Goal: Information Seeking & Learning: Learn about a topic

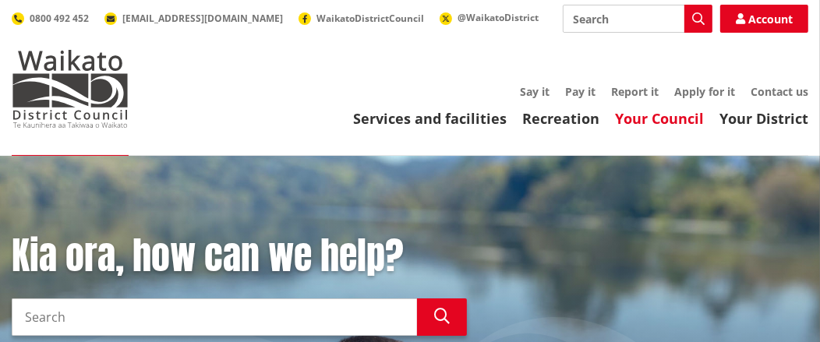
click at [668, 122] on link "Your Council" at bounding box center [659, 118] width 89 height 19
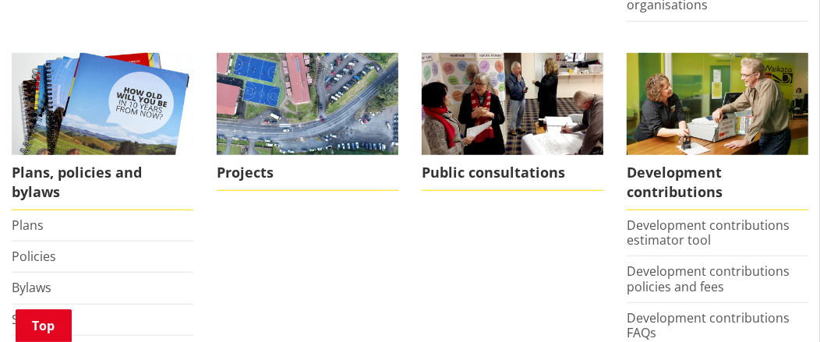
scroll to position [778, 0]
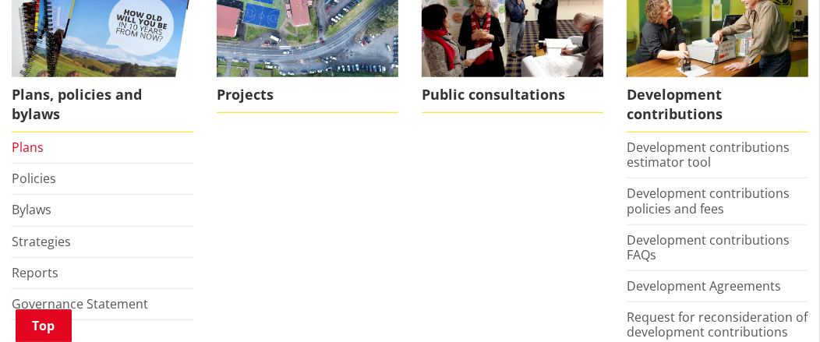
click at [18, 139] on link "Plans" at bounding box center [28, 147] width 32 height 17
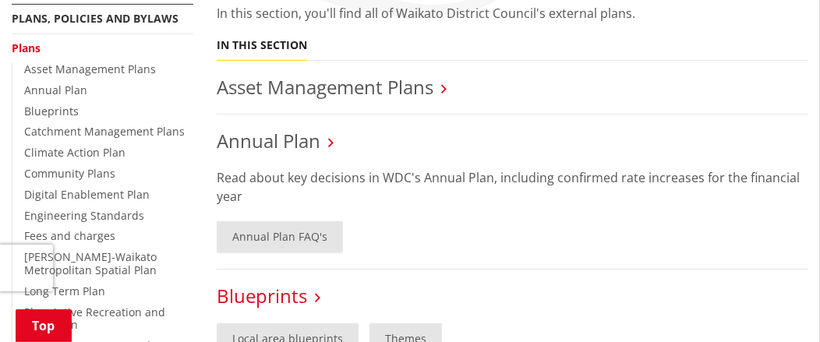
scroll to position [389, 0]
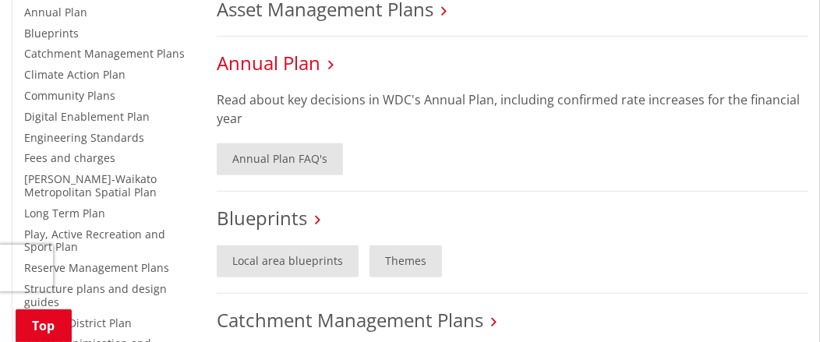
click at [306, 62] on link "Annual Plan" at bounding box center [269, 63] width 104 height 26
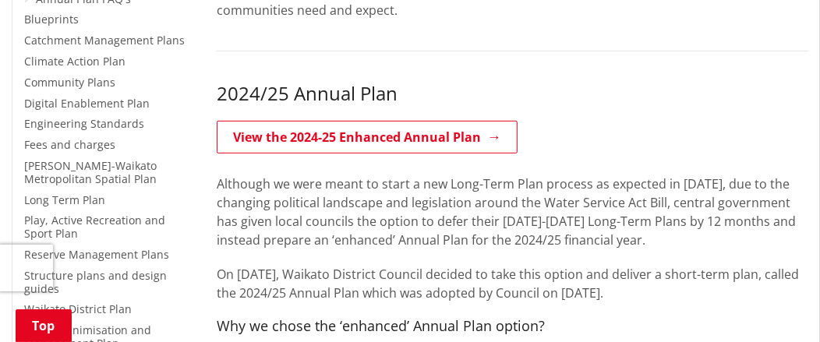
scroll to position [460, 0]
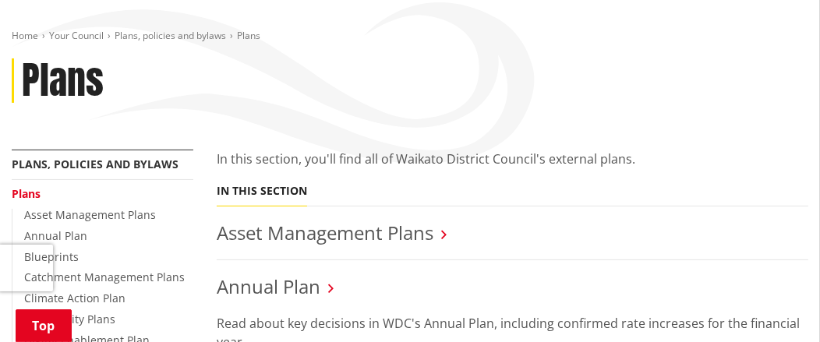
scroll to position [155, 0]
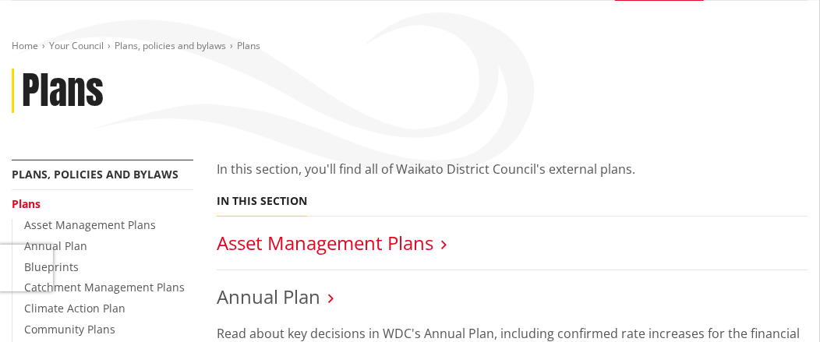
click at [427, 244] on link "Asset Management Plans" at bounding box center [325, 243] width 217 height 26
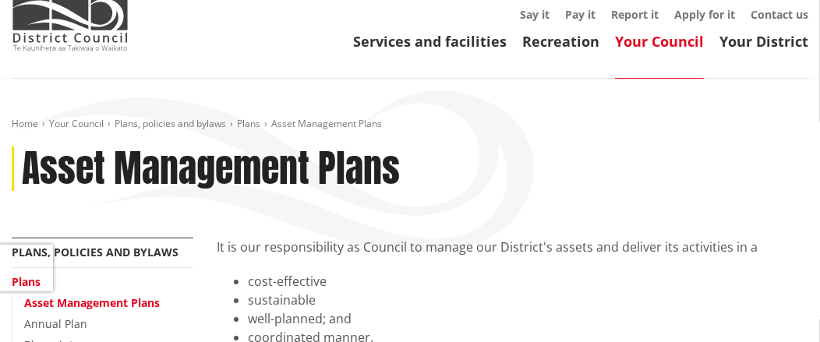
scroll to position [234, 0]
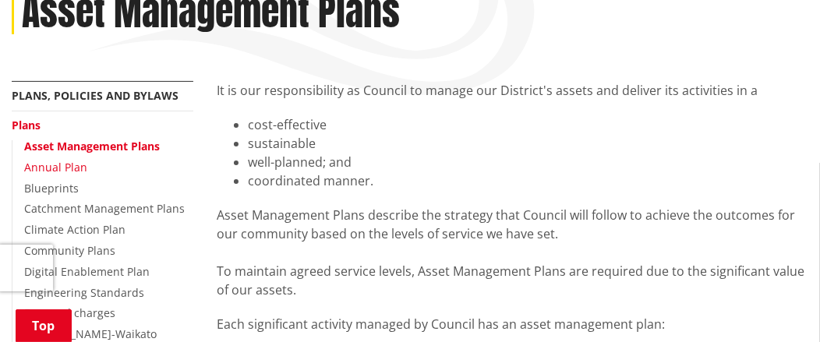
click at [65, 167] on link "Annual Plan" at bounding box center [55, 167] width 63 height 15
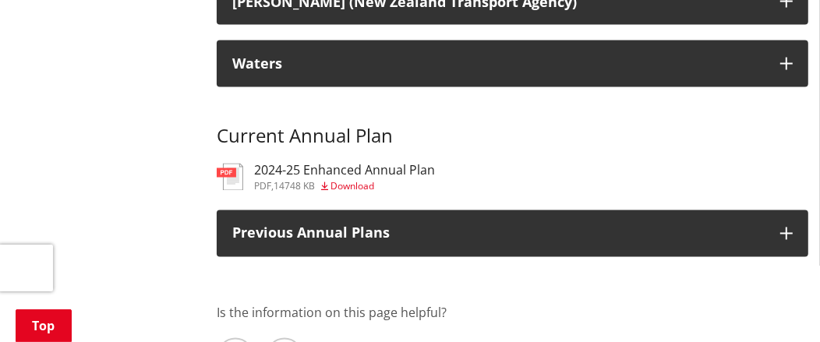
scroll to position [1792, 0]
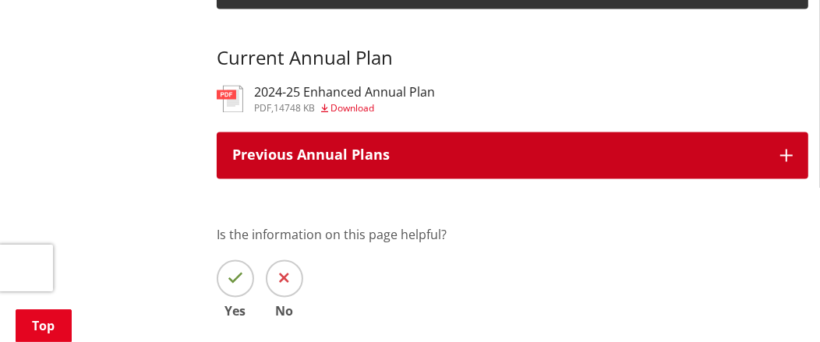
click at [440, 166] on button "Previous Annual Plans" at bounding box center [512, 155] width 591 height 47
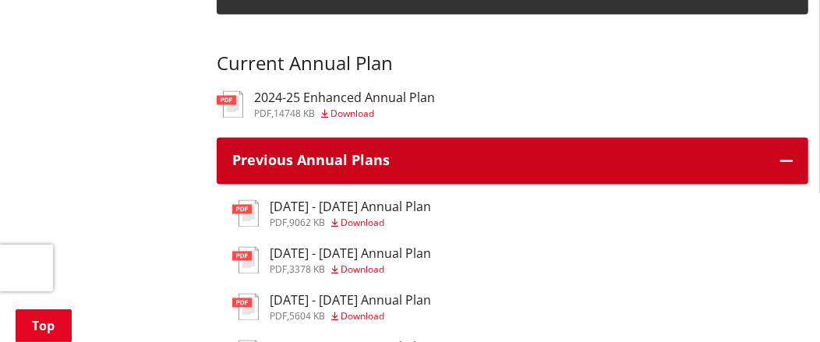
scroll to position [1870, 0]
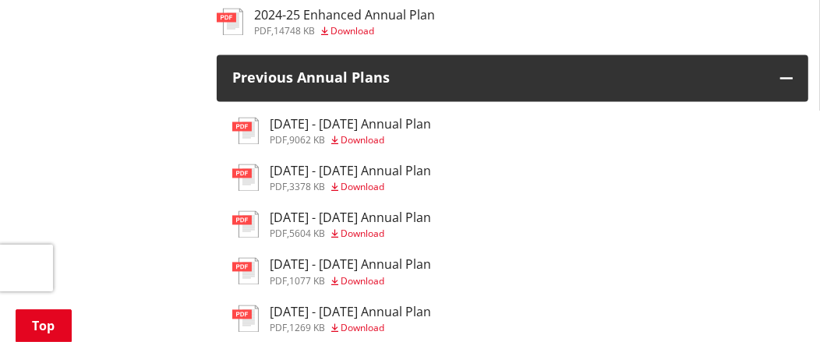
click at [323, 125] on h3 "[DATE] - [DATE] Annual Plan" at bounding box center [350, 124] width 161 height 15
